Goal: Navigation & Orientation: Find specific page/section

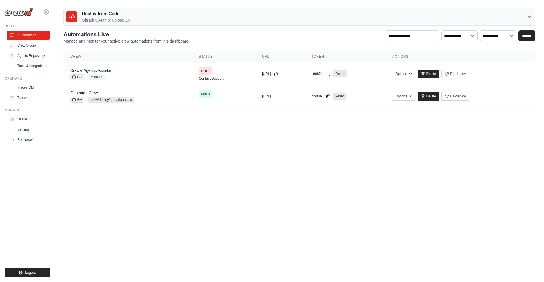
click at [259, 10] on div "Deploy from Code GitHub OAuth or upload ZIP" at bounding box center [299, 16] width 471 height 17
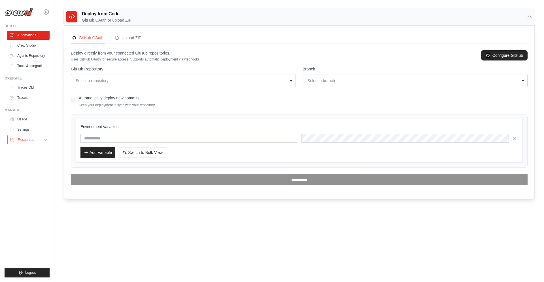
click at [40, 140] on button "Resources" at bounding box center [28, 139] width 43 height 9
click at [38, 149] on span "Documentation" at bounding box center [31, 149] width 23 height 5
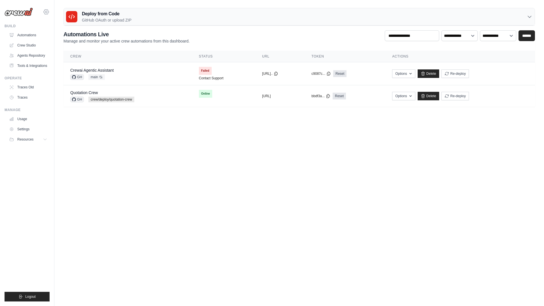
click at [48, 10] on icon at bounding box center [46, 11] width 5 height 5
click at [61, 36] on span "Settings" at bounding box center [70, 35] width 45 height 6
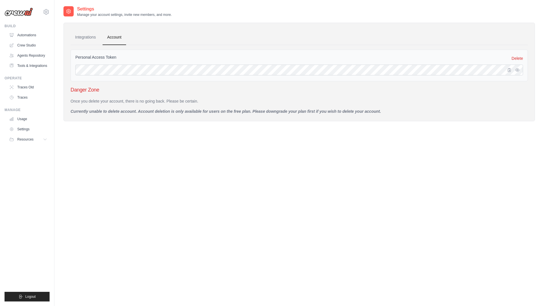
click at [61, 36] on div "Settings Manage your account settings, invite new members, and more. Integratio…" at bounding box center [299, 159] width 490 height 306
click at [86, 41] on link "Integrations" at bounding box center [86, 37] width 30 height 15
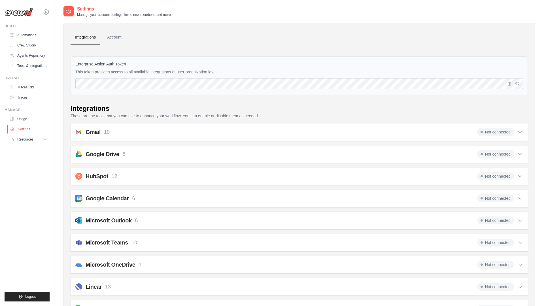
click at [27, 128] on link "Settings" at bounding box center [28, 129] width 43 height 9
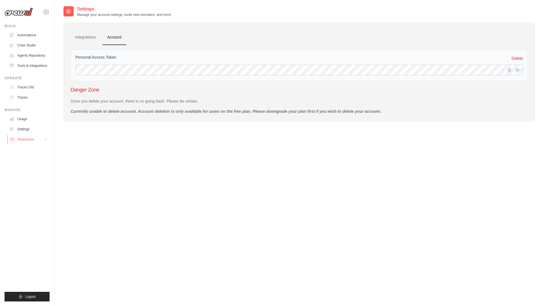
click at [29, 140] on span "Resources" at bounding box center [26, 139] width 16 height 5
click at [33, 165] on link "Blog" at bounding box center [30, 167] width 39 height 8
